Goal: Transaction & Acquisition: Purchase product/service

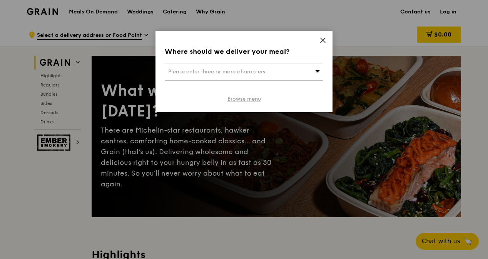
click at [252, 99] on link "Browse menu" at bounding box center [244, 99] width 33 height 8
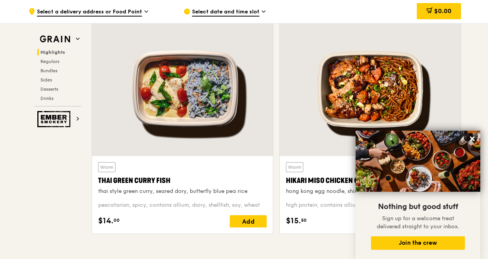
scroll to position [269, 0]
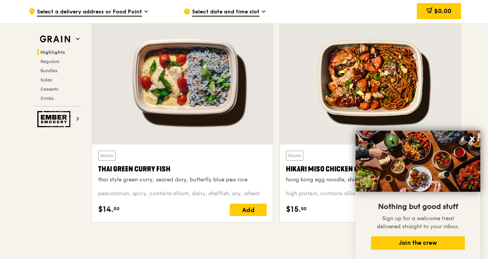
click at [233, 143] on div at bounding box center [182, 78] width 181 height 134
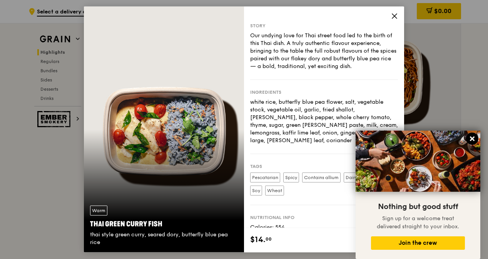
click at [472, 141] on icon at bounding box center [472, 139] width 7 height 7
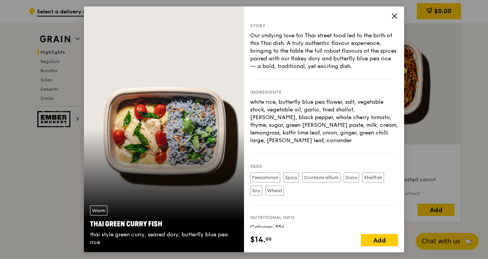
click at [393, 17] on icon at bounding box center [394, 16] width 5 height 5
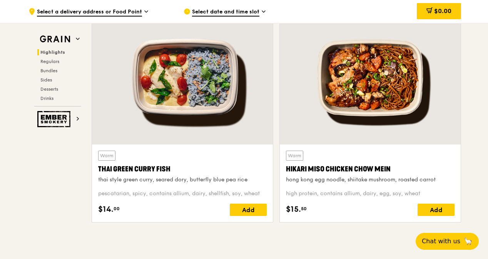
click at [354, 109] on div at bounding box center [370, 78] width 181 height 134
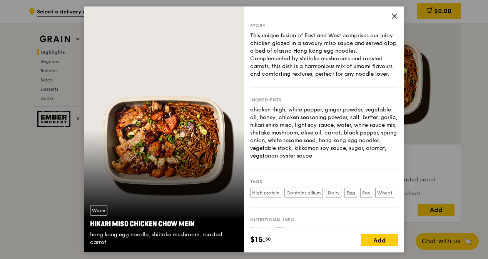
click at [395, 17] on icon at bounding box center [394, 16] width 7 height 7
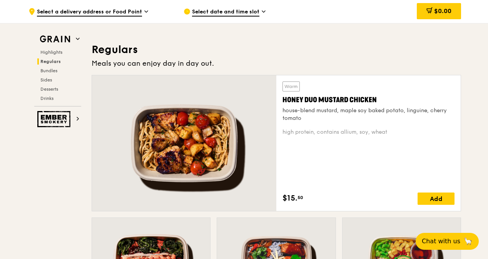
scroll to position [462, 0]
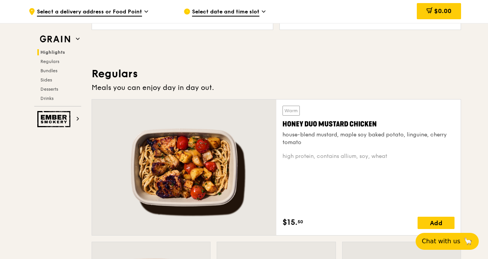
click at [241, 167] on div at bounding box center [184, 168] width 184 height 136
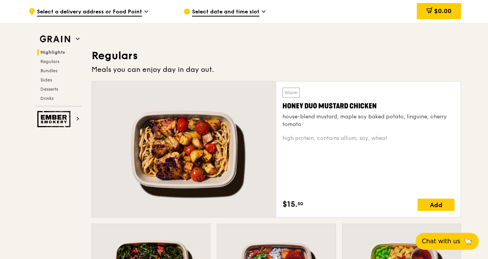
scroll to position [578, 0]
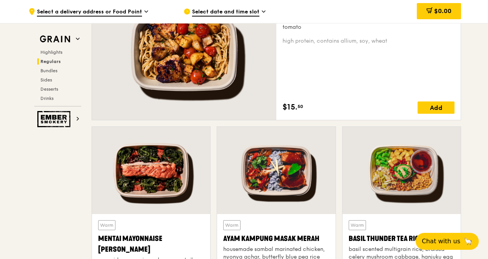
click at [176, 157] on div at bounding box center [151, 170] width 118 height 87
click at [296, 193] on div at bounding box center [276, 170] width 118 height 87
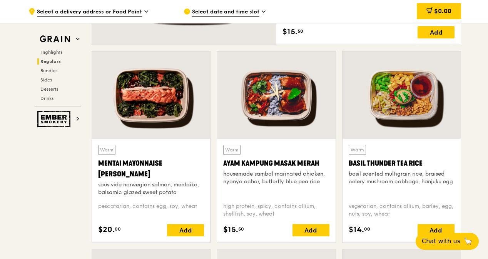
scroll to position [655, 0]
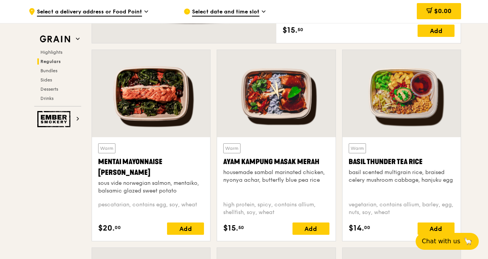
click at [389, 95] on div at bounding box center [402, 93] width 118 height 87
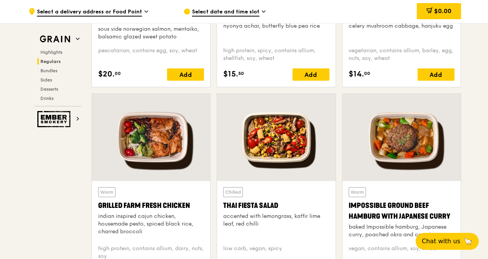
scroll to position [848, 0]
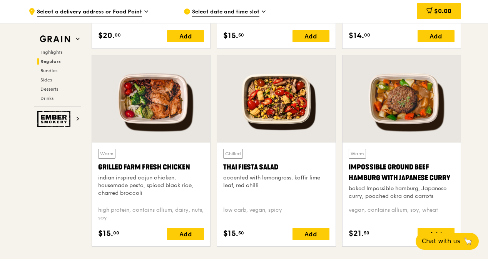
click at [173, 125] on div at bounding box center [151, 98] width 118 height 87
click at [279, 125] on div at bounding box center [276, 98] width 118 height 87
